Goal: Information Seeking & Learning: Learn about a topic

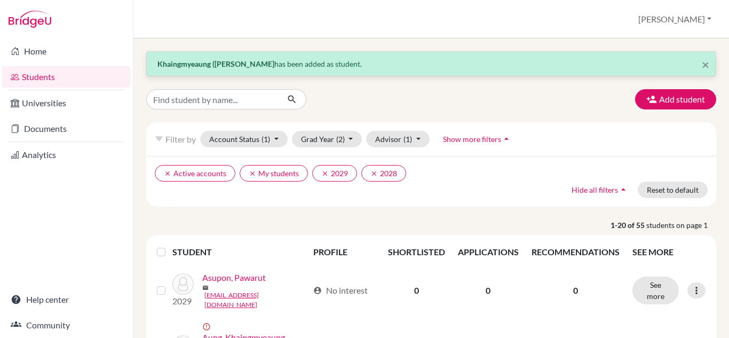
click at [36, 76] on link "Students" at bounding box center [66, 76] width 129 height 21
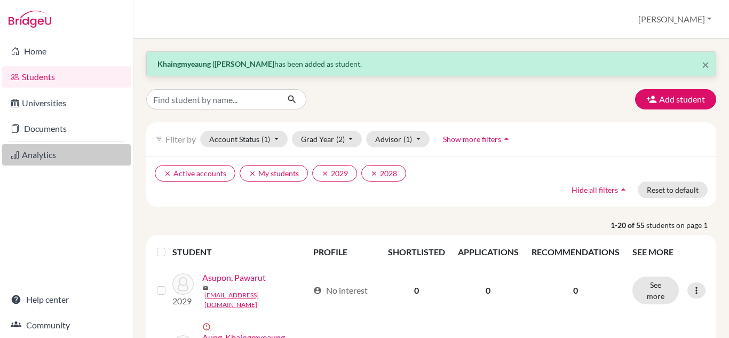
click at [44, 153] on link "Analytics" at bounding box center [66, 154] width 129 height 21
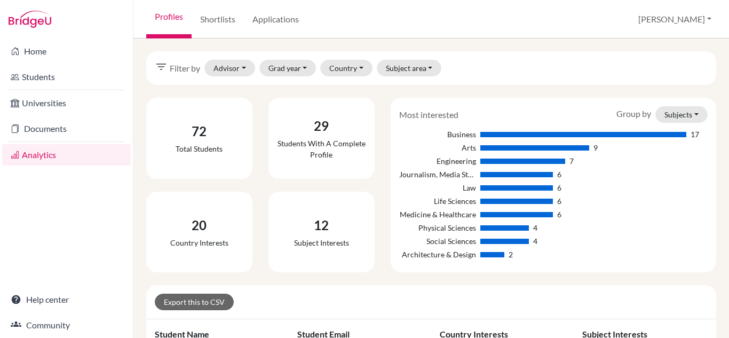
click at [622, 112] on div "Group by Subjects Subjects Countries" at bounding box center [662, 114] width 107 height 17
click at [688, 111] on button "Subjects" at bounding box center [682, 114] width 52 height 17
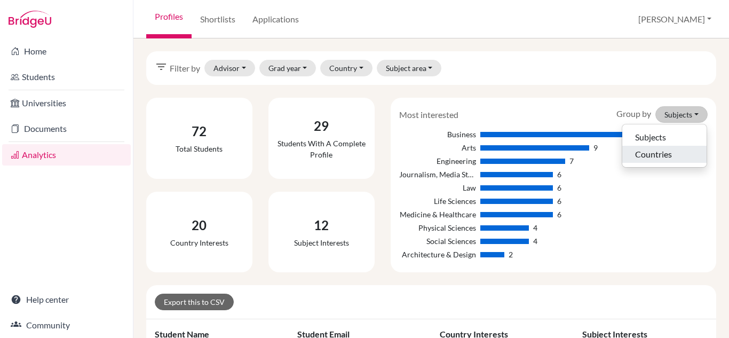
click at [650, 152] on button "Countries" at bounding box center [665, 154] width 84 height 17
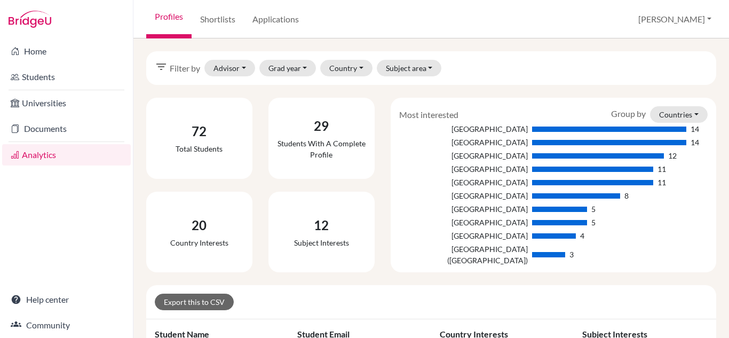
click at [625, 116] on div "Group by Countries Subjects Countries" at bounding box center [659, 114] width 113 height 17
click at [686, 113] on button "Countries" at bounding box center [679, 114] width 58 height 17
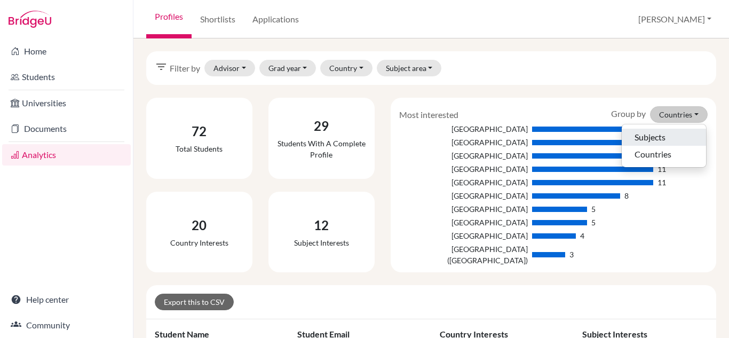
click at [648, 137] on button "Subjects" at bounding box center [664, 137] width 84 height 17
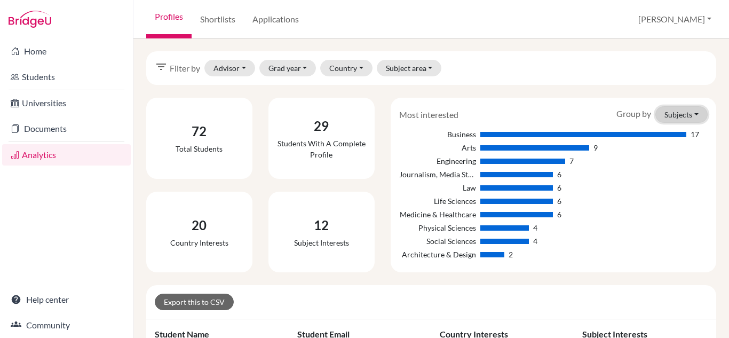
click at [690, 113] on button "Subjects" at bounding box center [682, 114] width 52 height 17
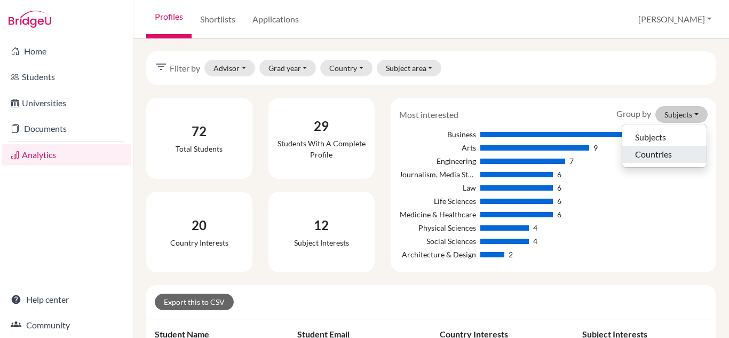
click at [660, 153] on button "Countries" at bounding box center [665, 154] width 84 height 17
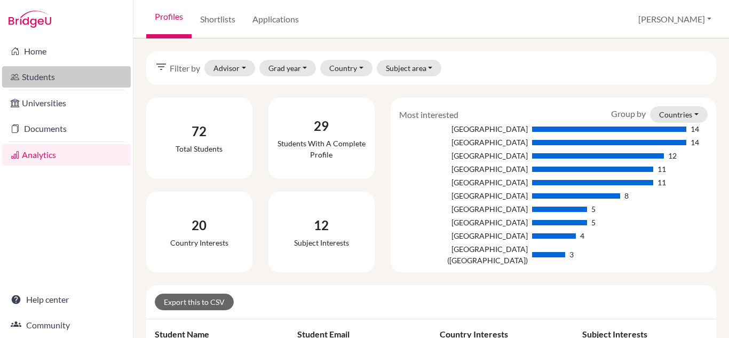
click at [28, 75] on link "Students" at bounding box center [66, 76] width 129 height 21
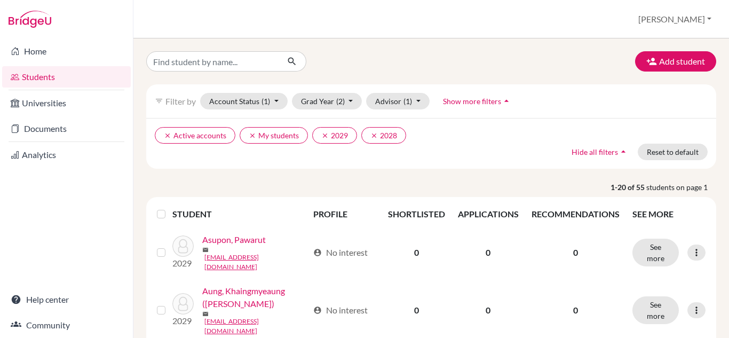
click at [52, 101] on link "Universities" at bounding box center [66, 102] width 129 height 21
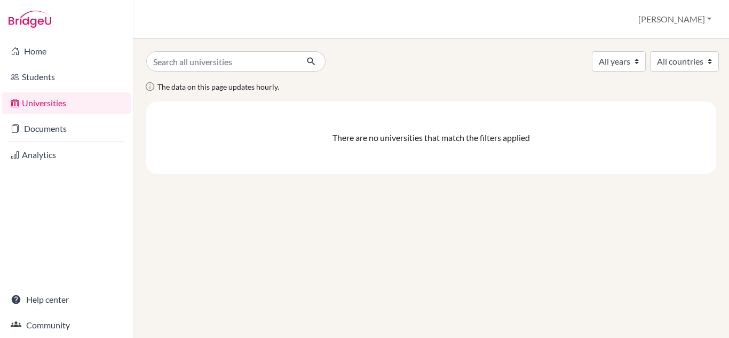
click at [58, 102] on link "Universities" at bounding box center [66, 102] width 129 height 21
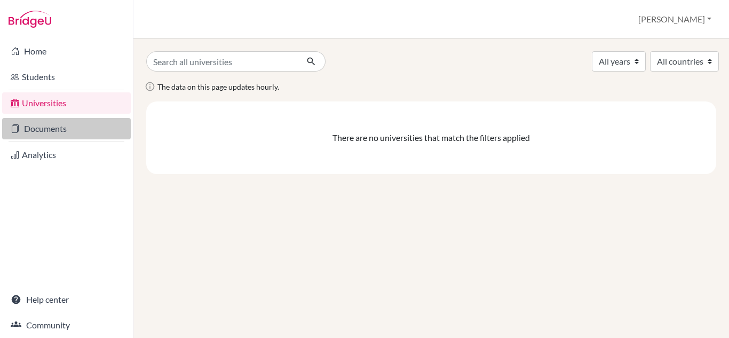
click at [54, 129] on link "Documents" at bounding box center [66, 128] width 129 height 21
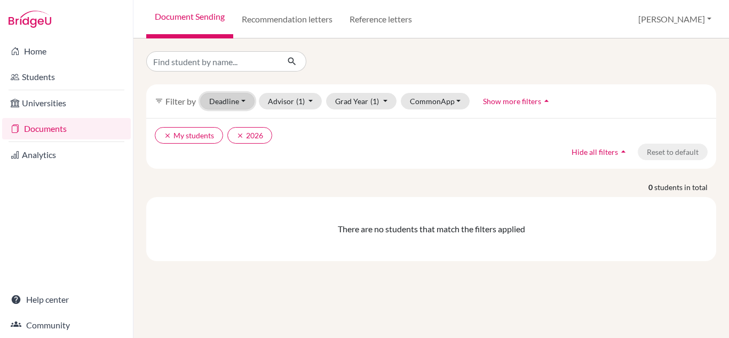
click at [241, 100] on button "Deadline - Select a date range Or double click for a single date selection [DAT…" at bounding box center [227, 101] width 54 height 17
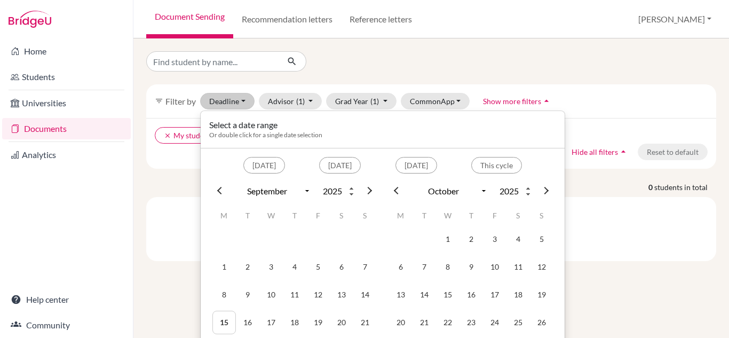
click at [262, 77] on div "filter_list Filter by Deadline - Select a date range Or double click for a sing…" at bounding box center [431, 156] width 570 height 210
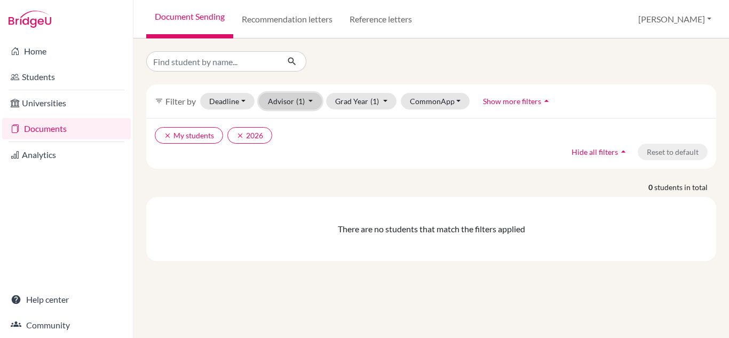
click at [311, 104] on button "Advisor (1)" at bounding box center [291, 101] width 64 height 17
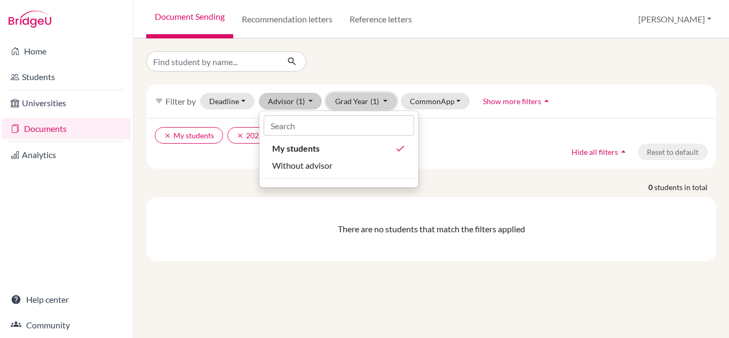
click at [383, 100] on button "Grad Year (1)" at bounding box center [361, 101] width 70 height 17
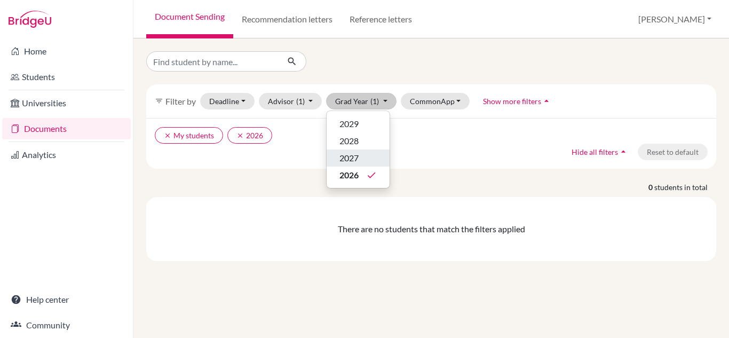
click at [358, 160] on span "2027" at bounding box center [349, 158] width 19 height 13
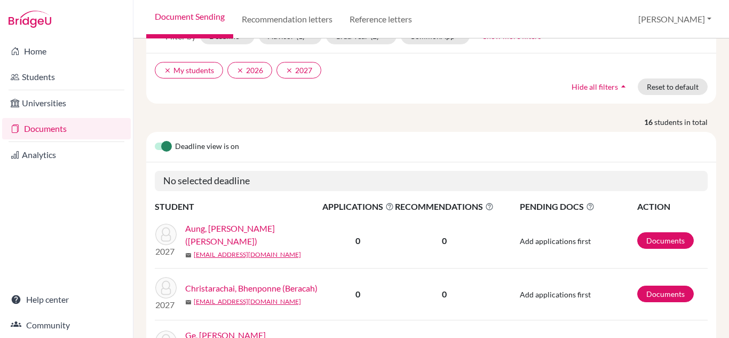
scroll to position [64, 0]
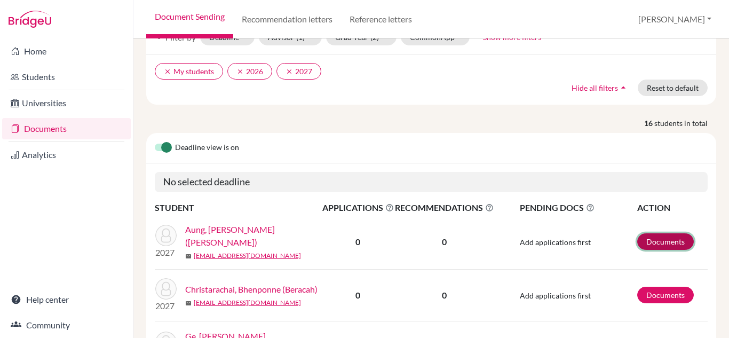
click at [647, 241] on link "Documents" at bounding box center [665, 241] width 57 height 17
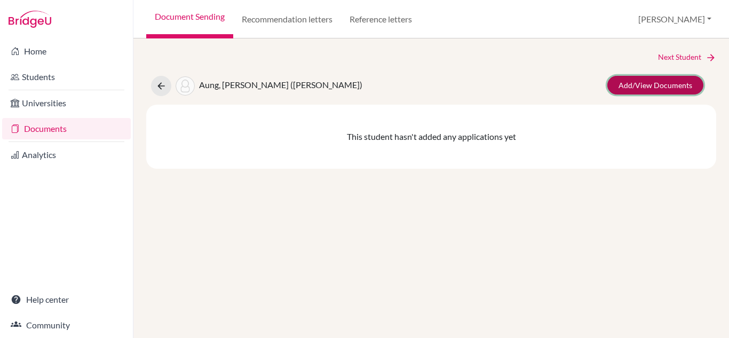
click at [637, 85] on link "Add/View Documents" at bounding box center [656, 85] width 96 height 19
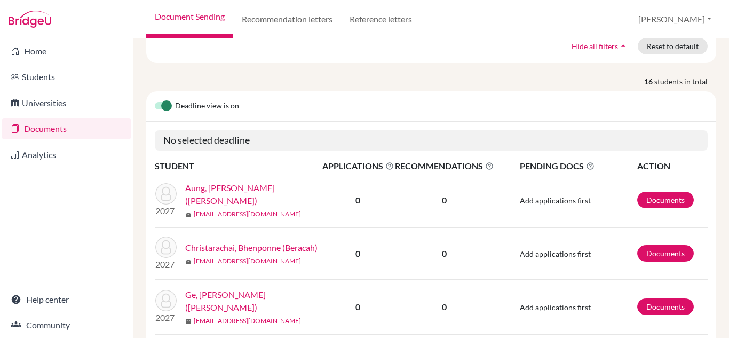
scroll to position [107, 0]
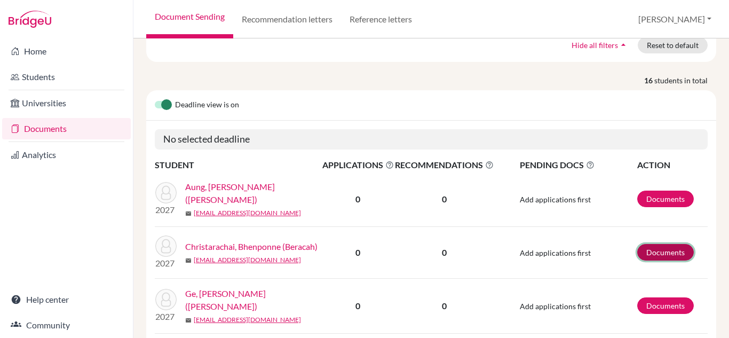
click at [665, 248] on link "Documents" at bounding box center [665, 252] width 57 height 17
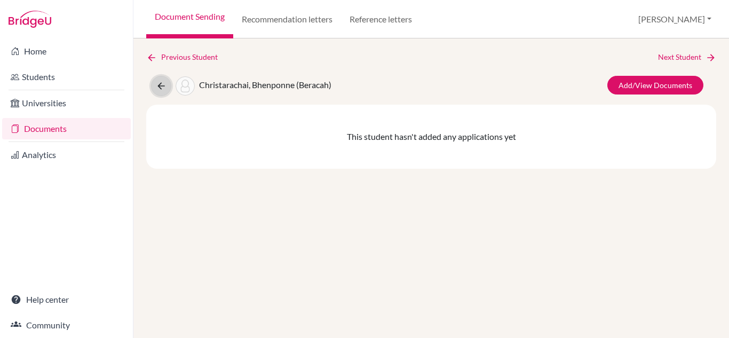
click at [158, 86] on icon at bounding box center [161, 86] width 11 height 11
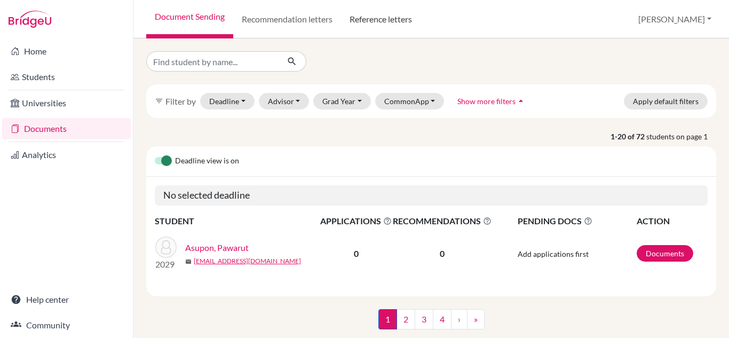
click at [374, 20] on link "Reference letters" at bounding box center [381, 19] width 80 height 38
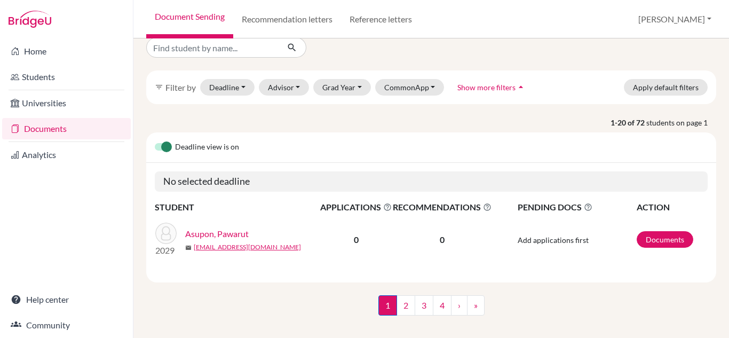
scroll to position [26, 0]
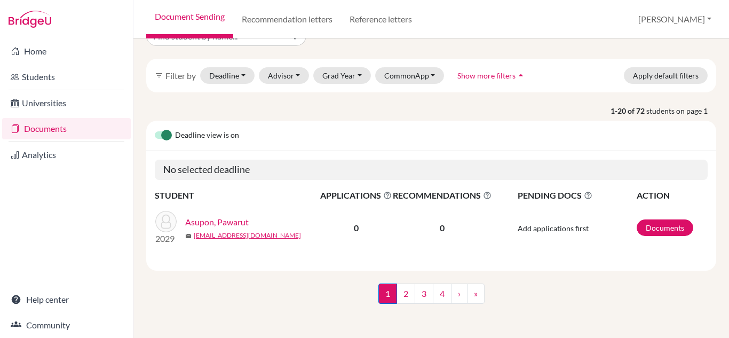
click at [434, 195] on span "RECOMMENDATIONS This column indicated the total number of recommendations for a…" at bounding box center [442, 195] width 99 height 13
click at [220, 135] on span "Deadline view is on" at bounding box center [207, 135] width 64 height 13
click at [416, 126] on div "Deadline view is on" at bounding box center [431, 136] width 570 height 30
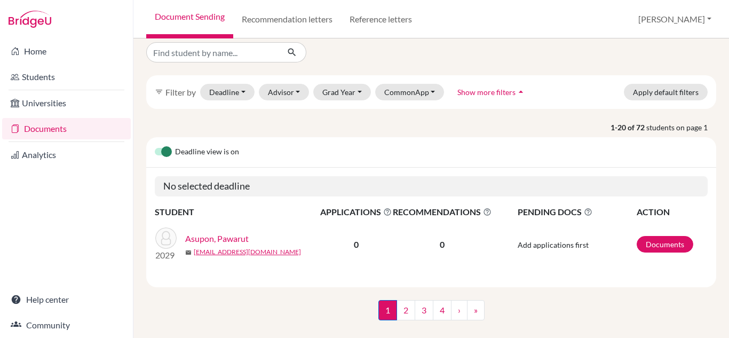
scroll to position [0, 0]
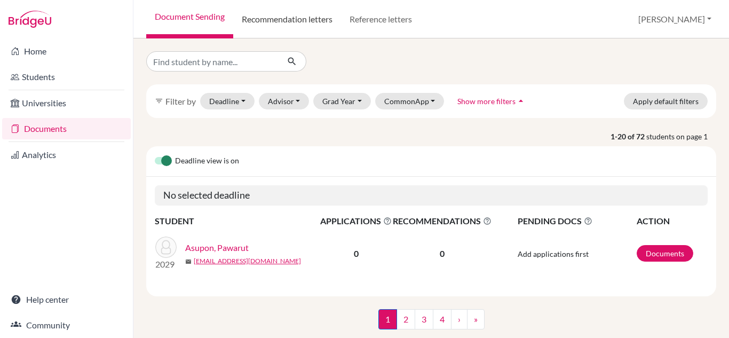
click at [267, 17] on link "Recommendation letters" at bounding box center [287, 19] width 108 height 38
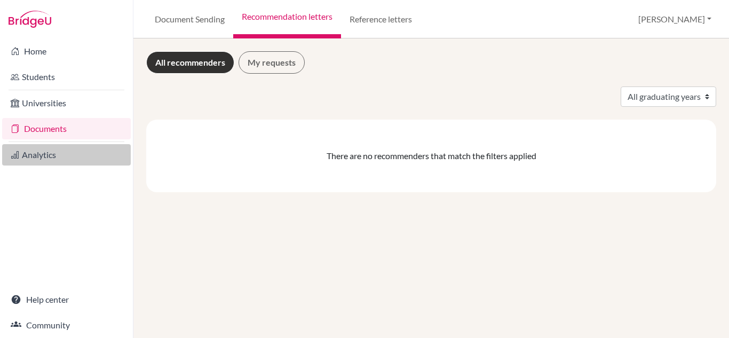
click at [37, 153] on link "Analytics" at bounding box center [66, 154] width 129 height 21
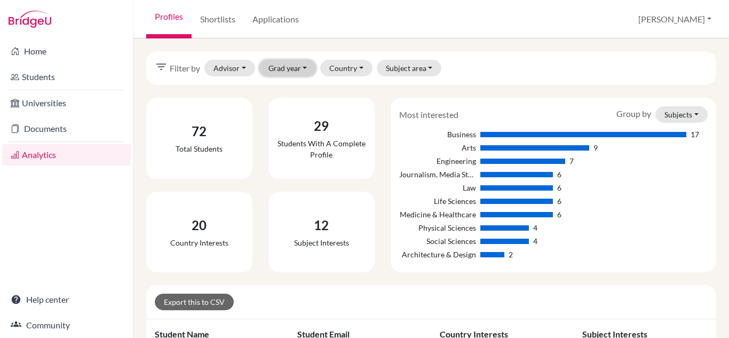
click at [304, 67] on button "Grad year" at bounding box center [287, 68] width 57 height 17
click at [290, 93] on span "2029" at bounding box center [282, 90] width 19 height 13
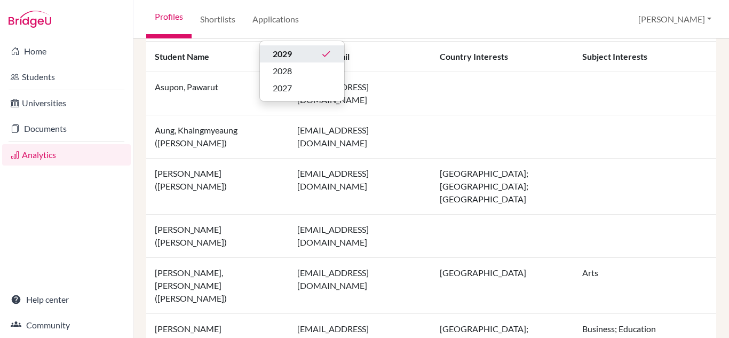
scroll to position [312, 0]
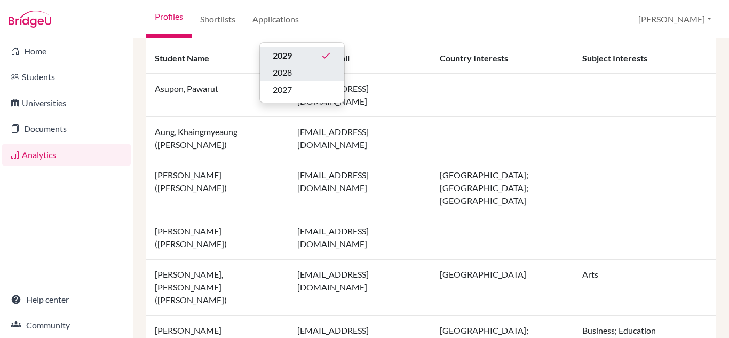
click at [308, 74] on div "2028" at bounding box center [302, 72] width 59 height 13
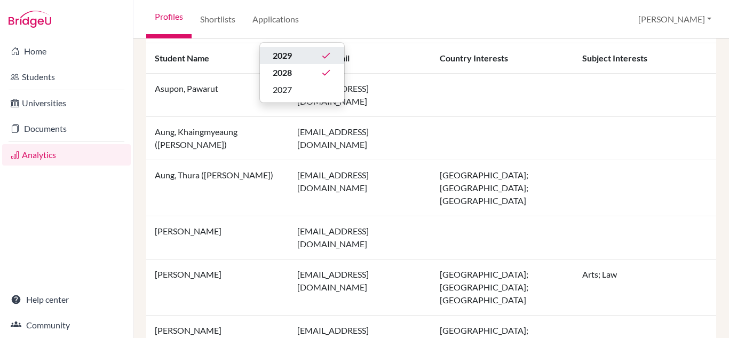
click at [420, 39] on div "Export this to CSV" at bounding box center [431, 26] width 570 height 34
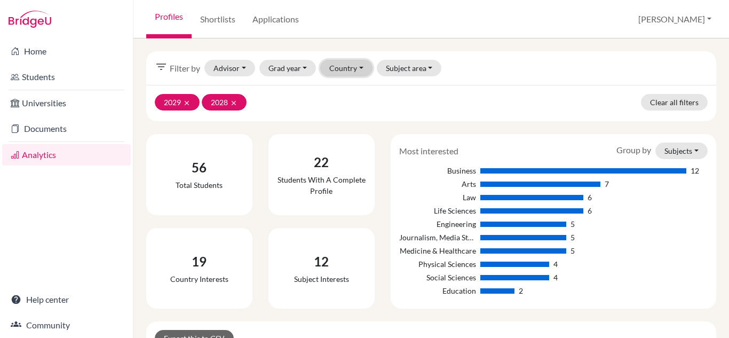
click at [358, 69] on button "Country" at bounding box center [346, 68] width 52 height 17
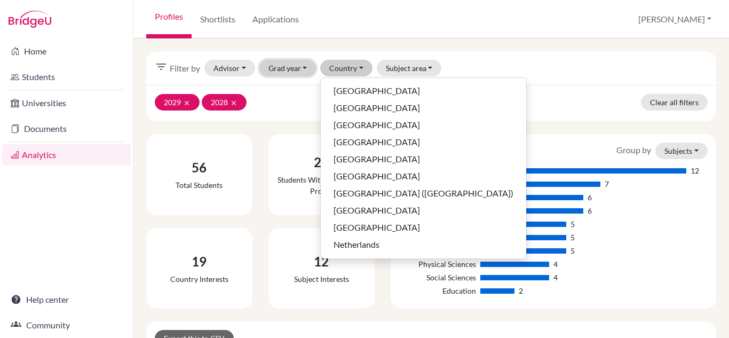
click at [300, 70] on button "Grad year" at bounding box center [287, 68] width 57 height 17
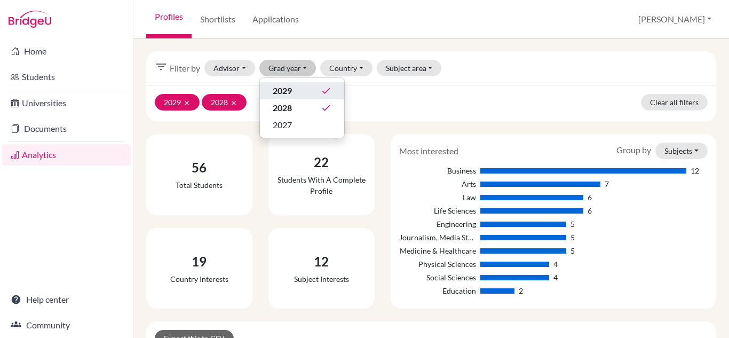
click at [321, 89] on icon "done" at bounding box center [326, 90] width 11 height 11
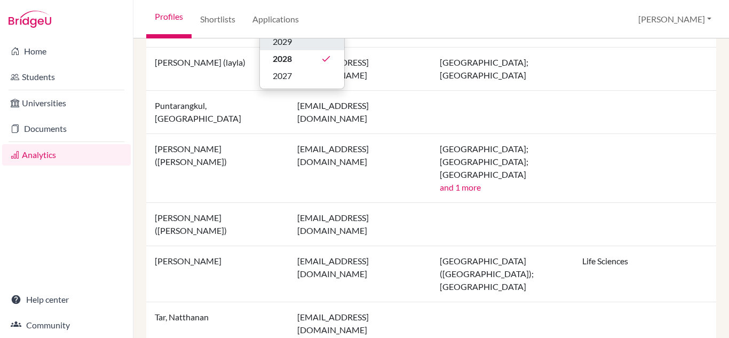
scroll to position [750, 0]
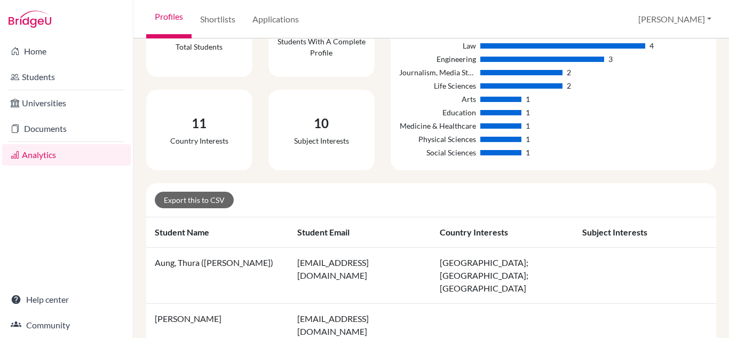
scroll to position [0, 0]
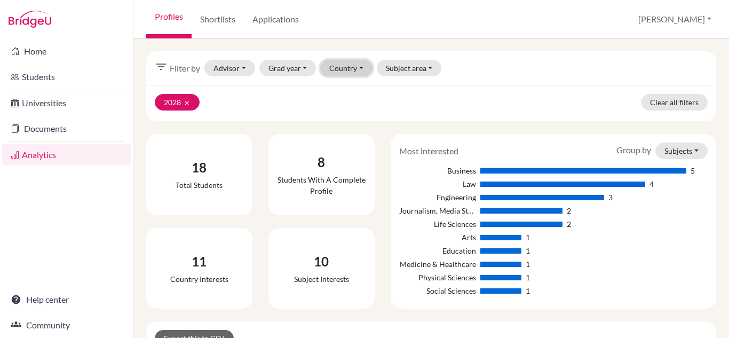
click at [356, 68] on button "Country" at bounding box center [346, 68] width 52 height 17
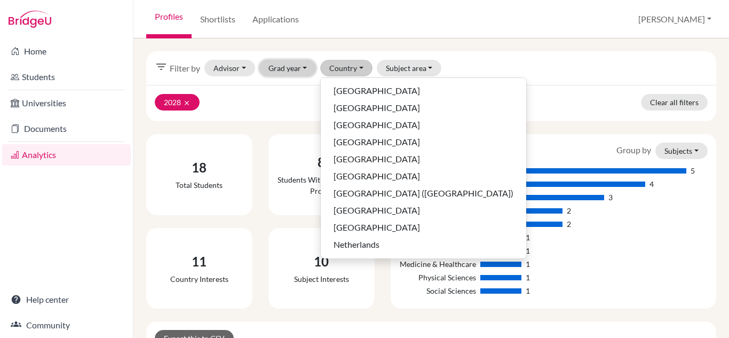
click at [303, 64] on button "Grad year" at bounding box center [287, 68] width 57 height 17
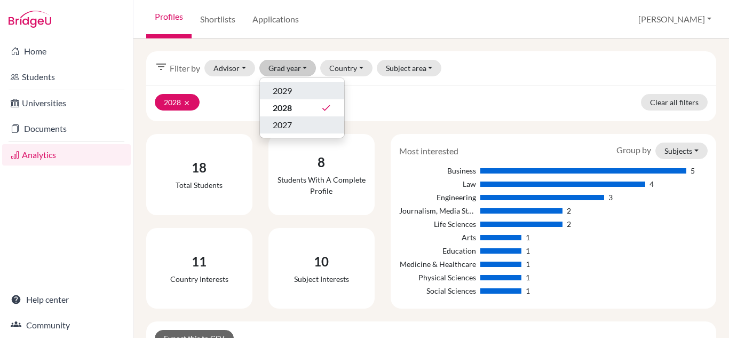
click at [286, 125] on span "2027" at bounding box center [282, 125] width 19 height 13
